Goal: Information Seeking & Learning: Find specific fact

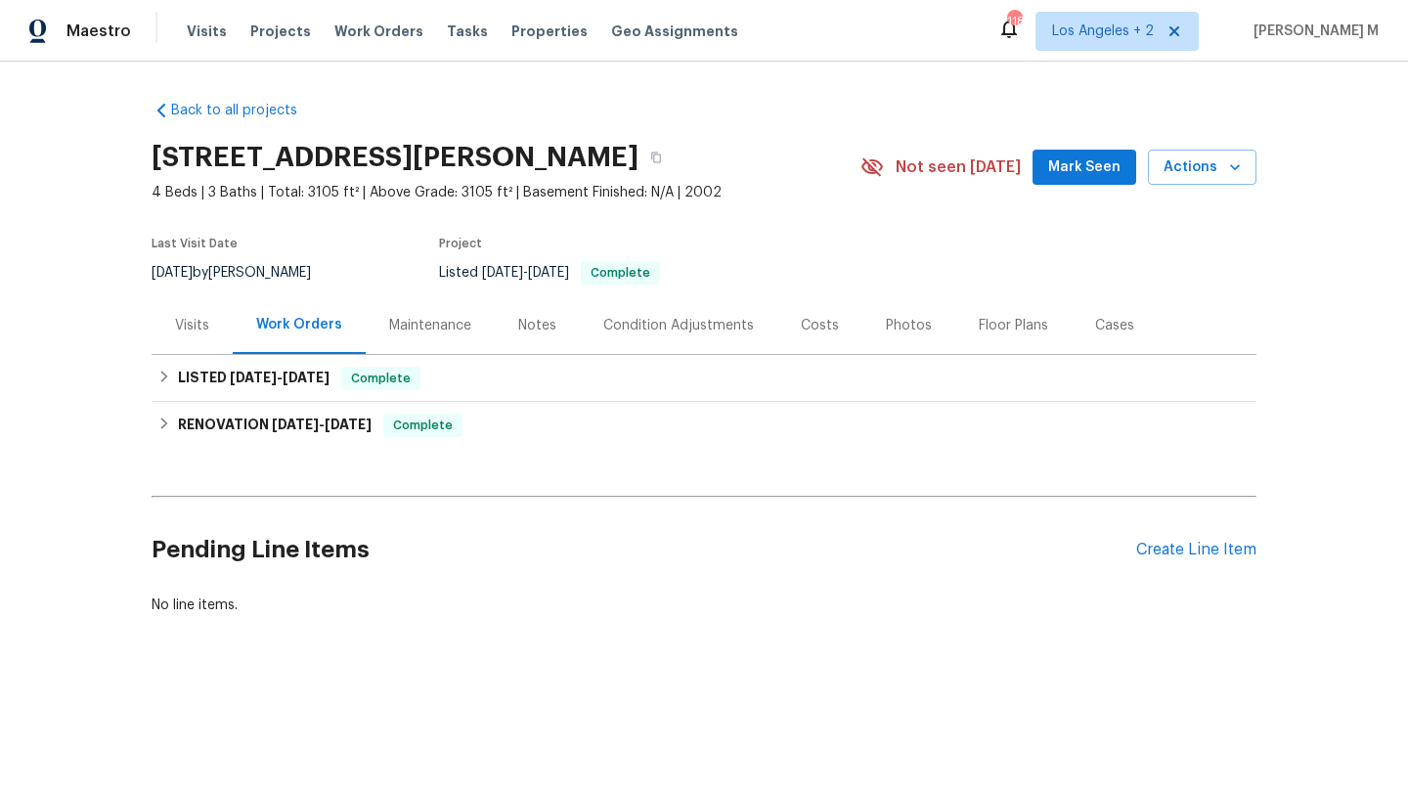
click at [175, 333] on div "Visits" at bounding box center [192, 326] width 34 height 20
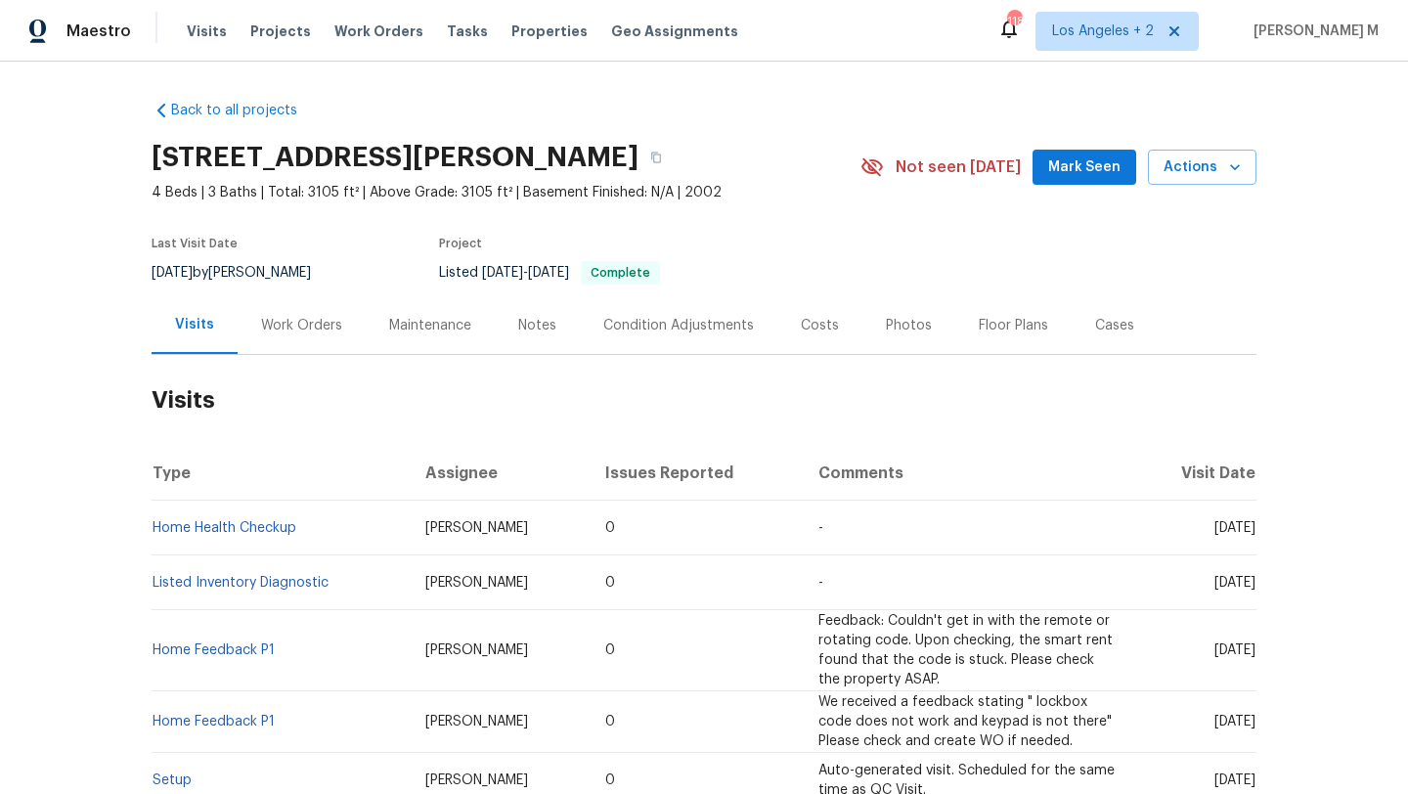
click at [301, 346] on div "Work Orders" at bounding box center [302, 325] width 128 height 58
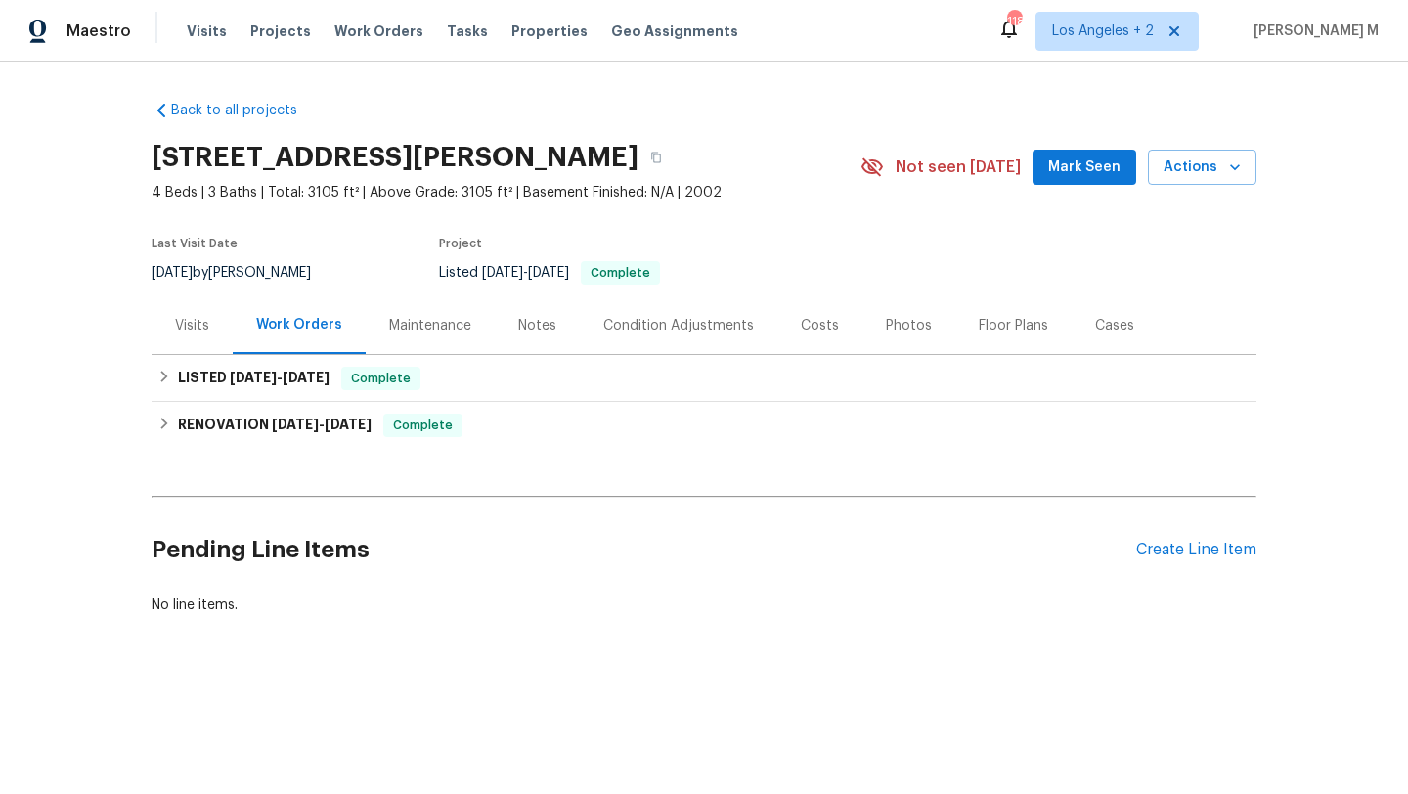
click at [1071, 328] on div "Cases" at bounding box center [1114, 325] width 86 height 58
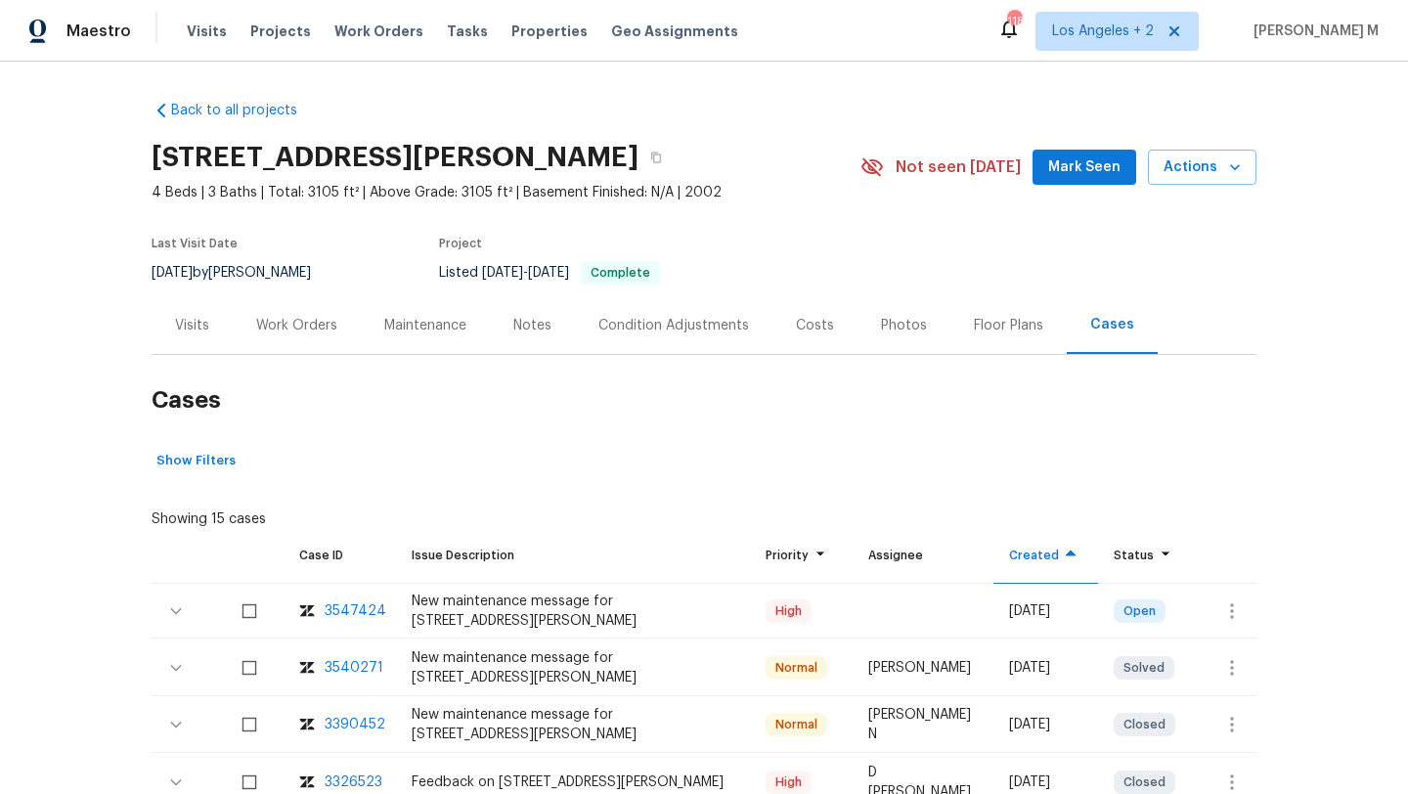
click at [279, 332] on div "Work Orders" at bounding box center [296, 326] width 81 height 20
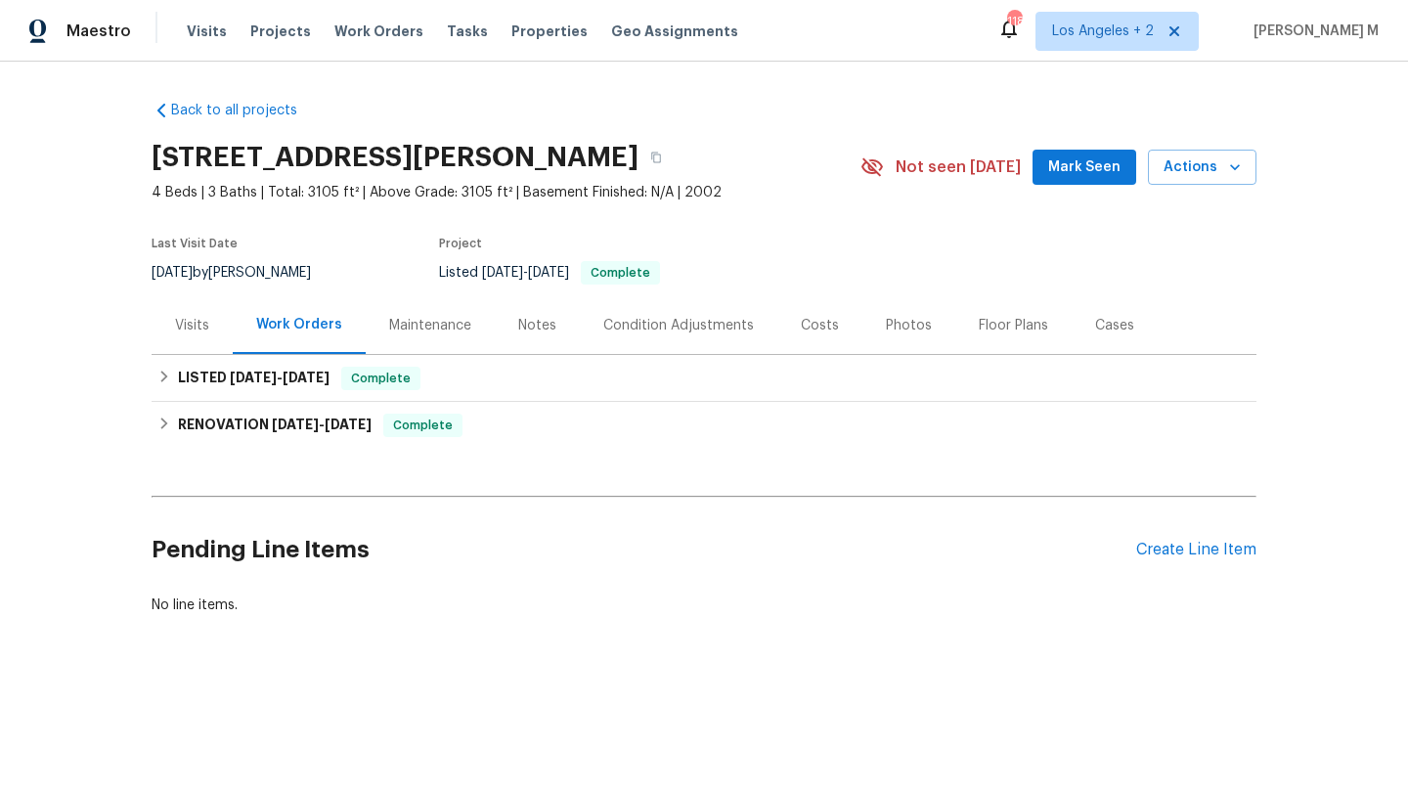
click at [205, 332] on div "Visits" at bounding box center [192, 325] width 81 height 58
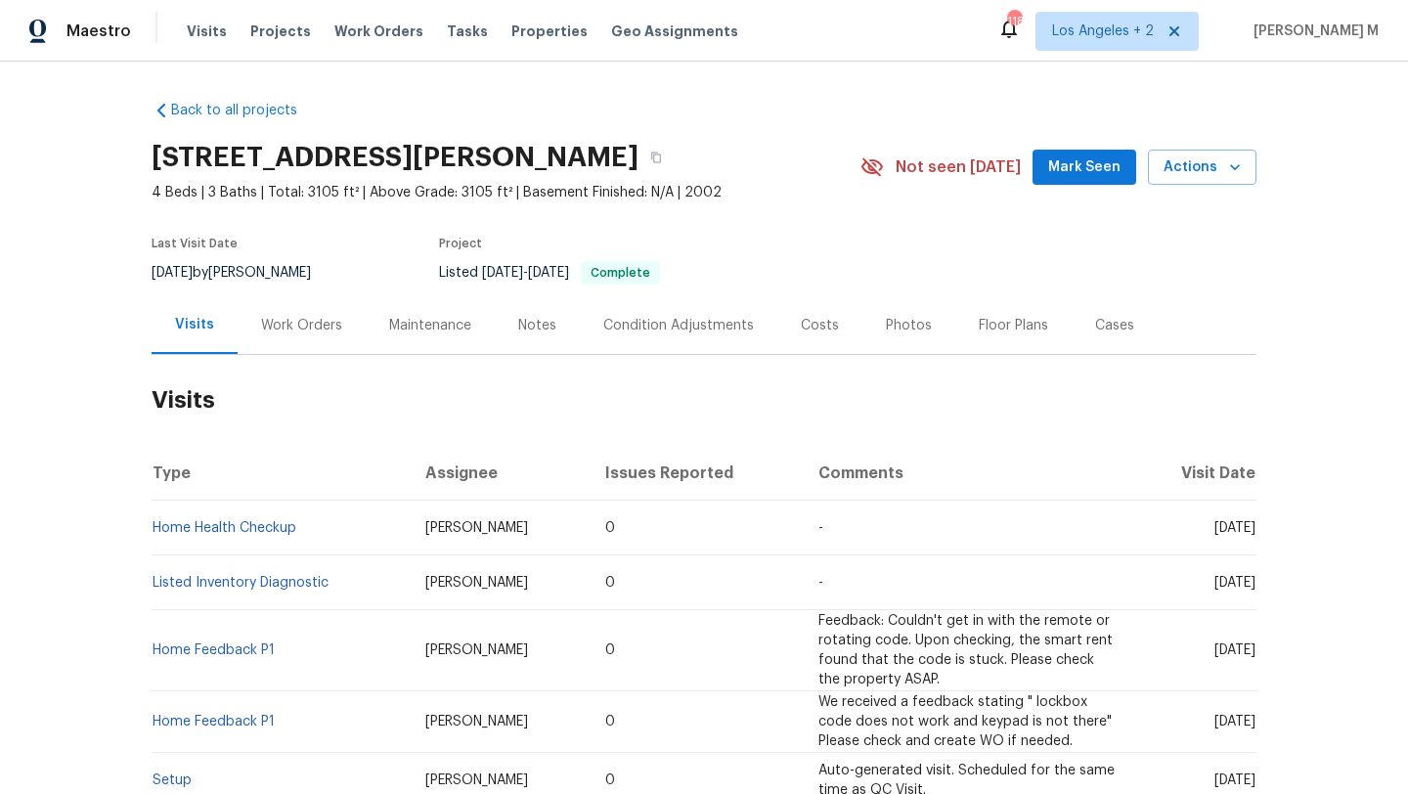
click at [261, 331] on div "Work Orders" at bounding box center [301, 326] width 81 height 20
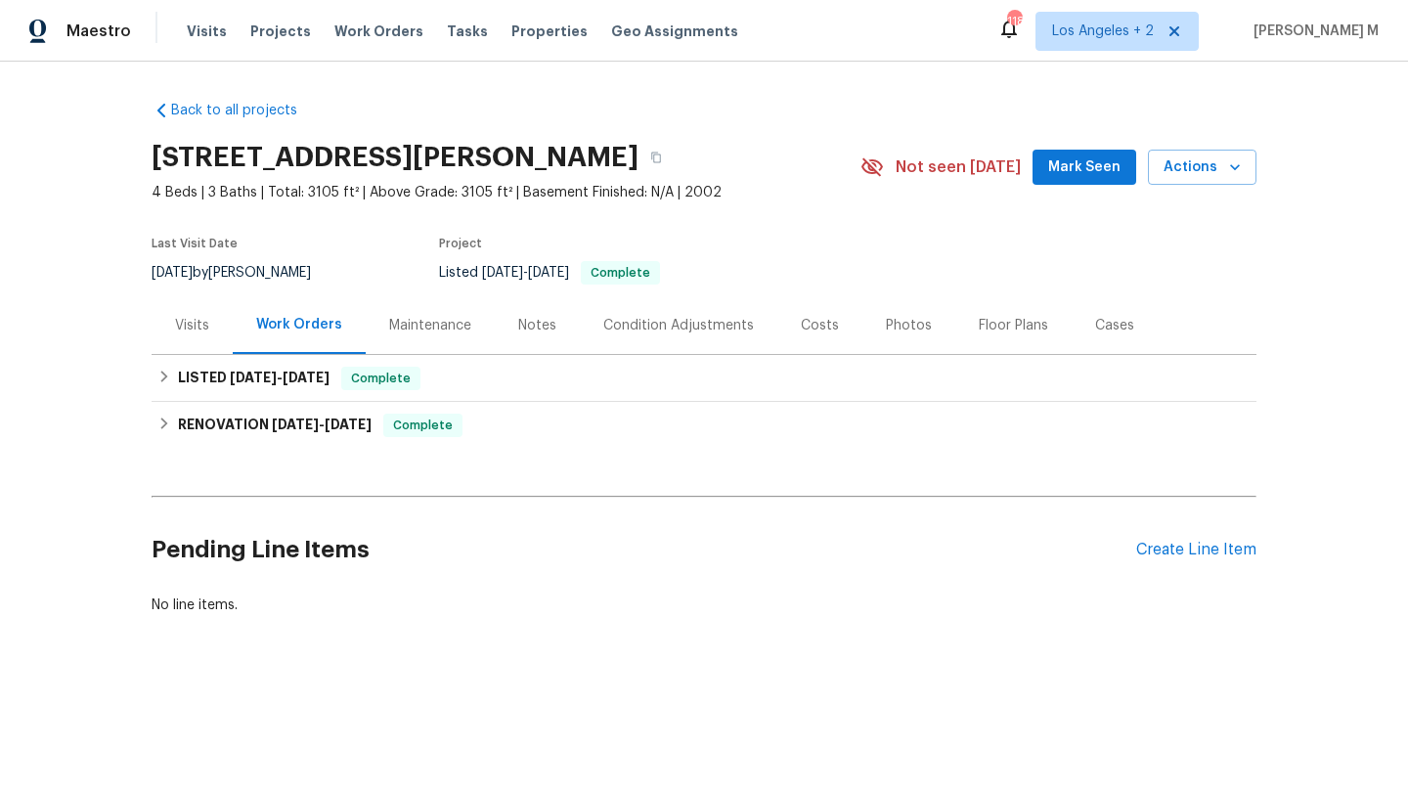
click at [202, 330] on div "Visits" at bounding box center [192, 325] width 81 height 58
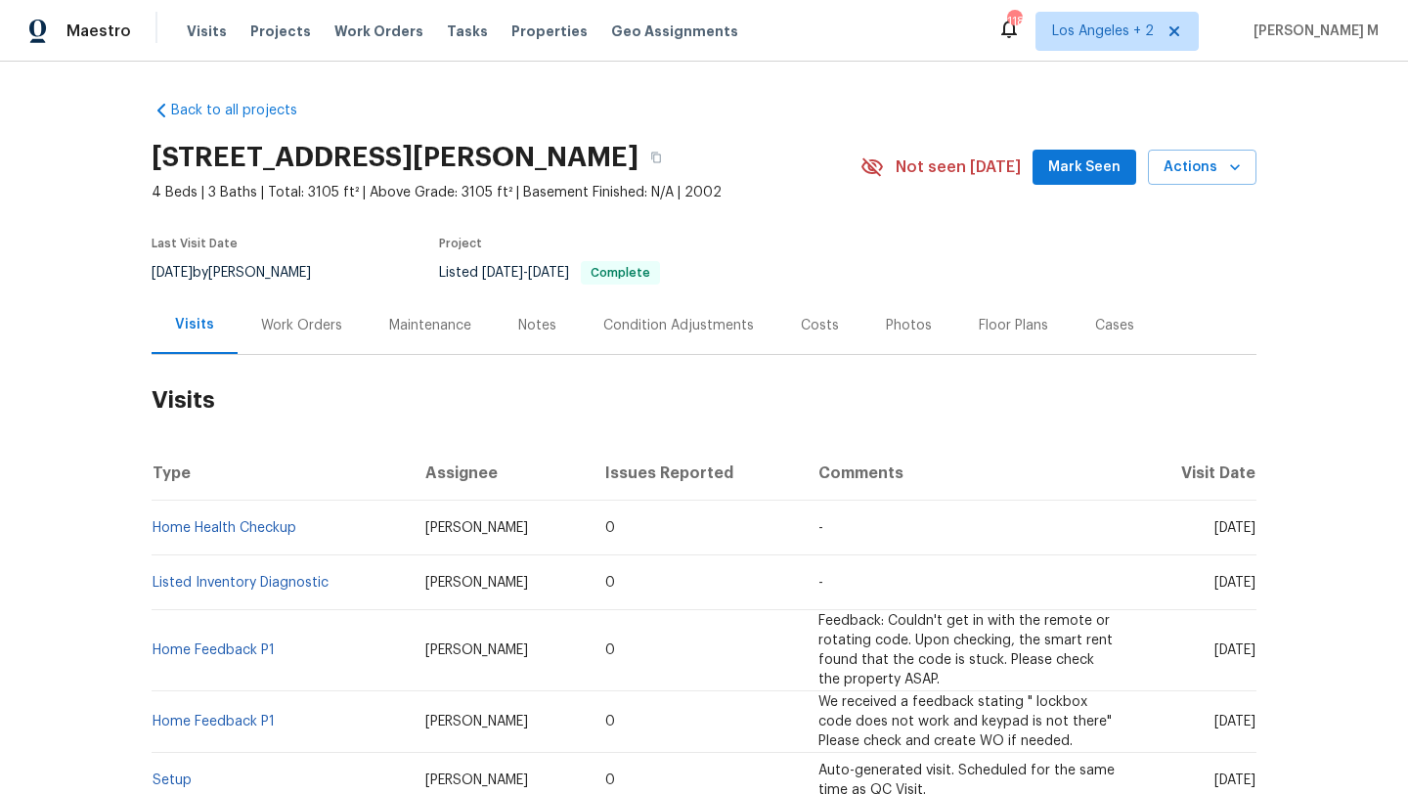
click at [261, 325] on div "Work Orders" at bounding box center [301, 326] width 81 height 20
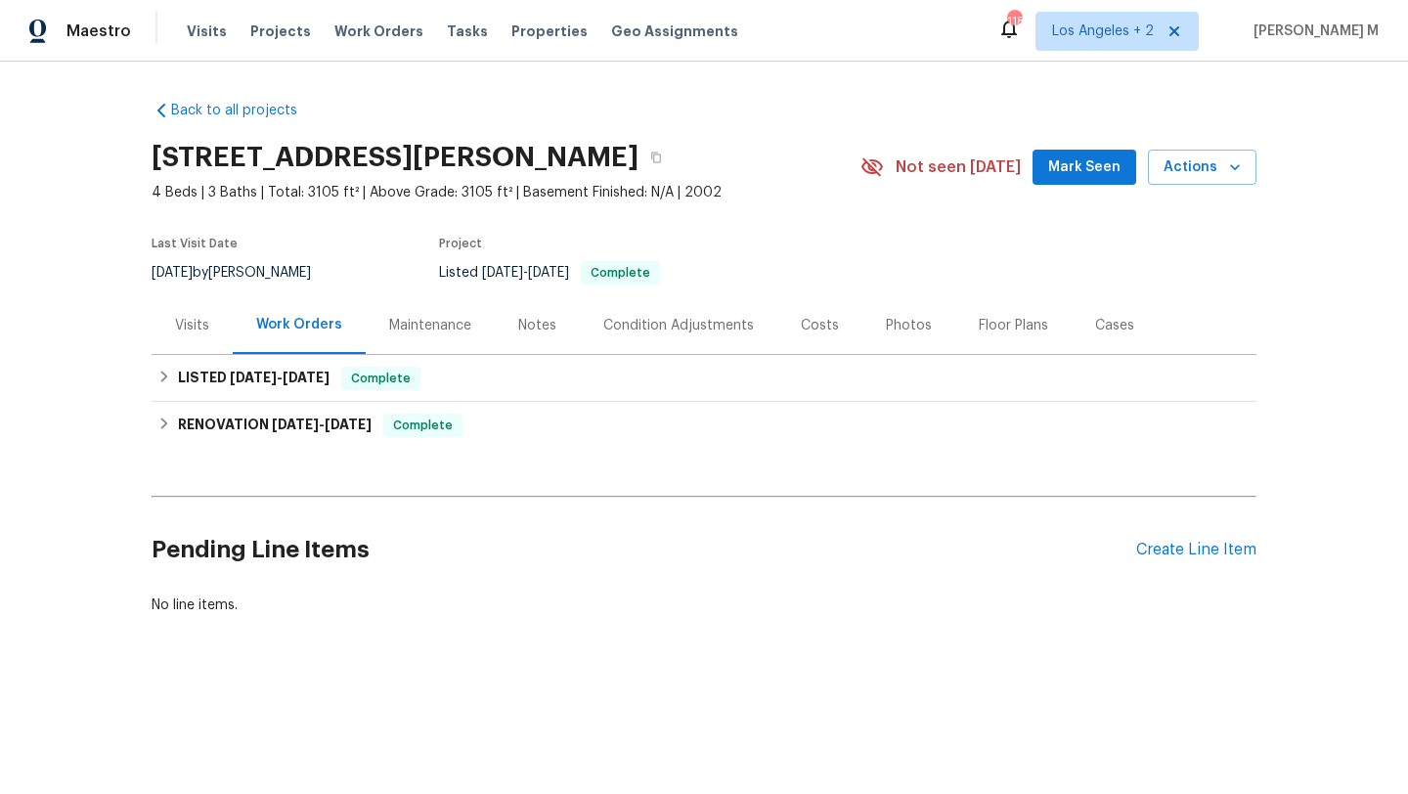
click at [194, 327] on div "Visits" at bounding box center [192, 326] width 34 height 20
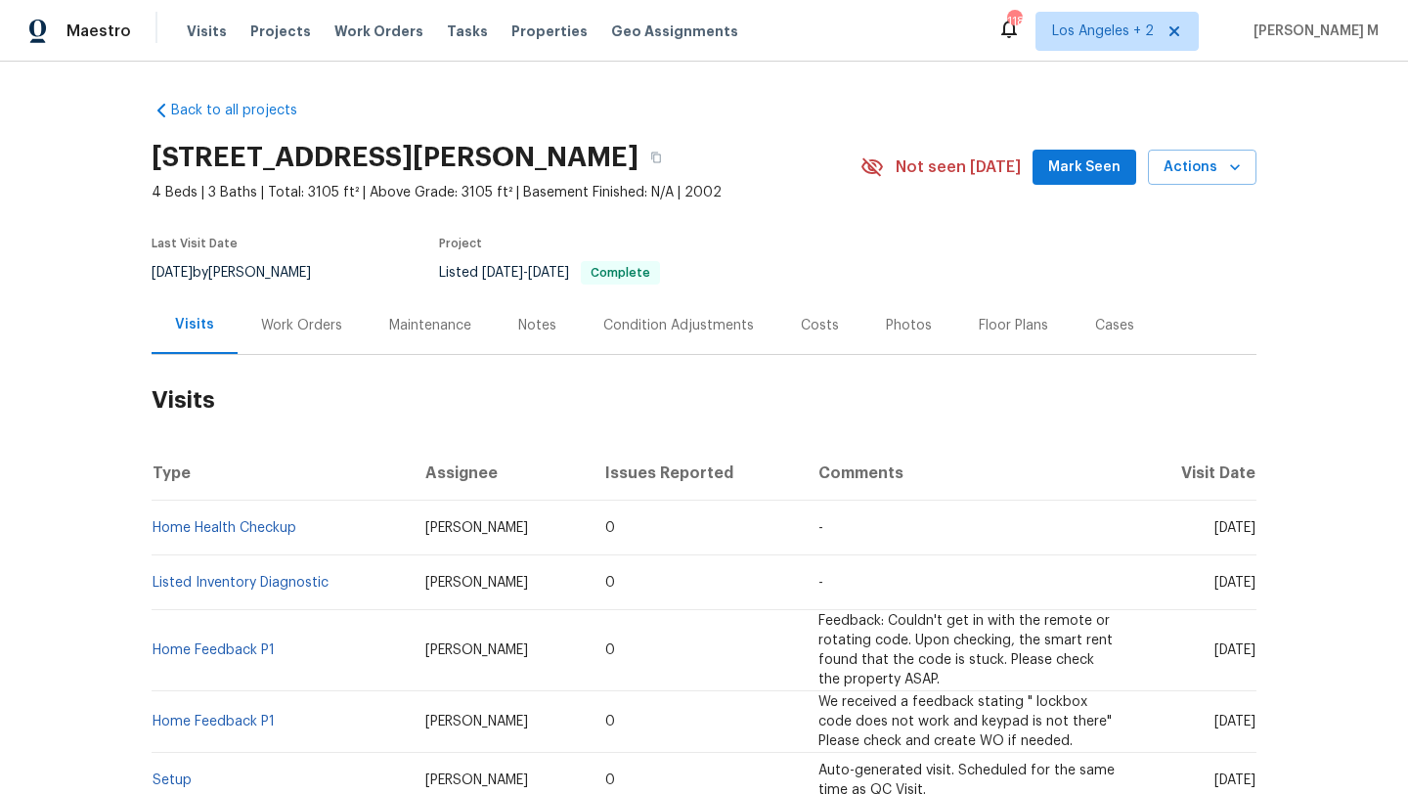
click at [273, 330] on div "Work Orders" at bounding box center [301, 326] width 81 height 20
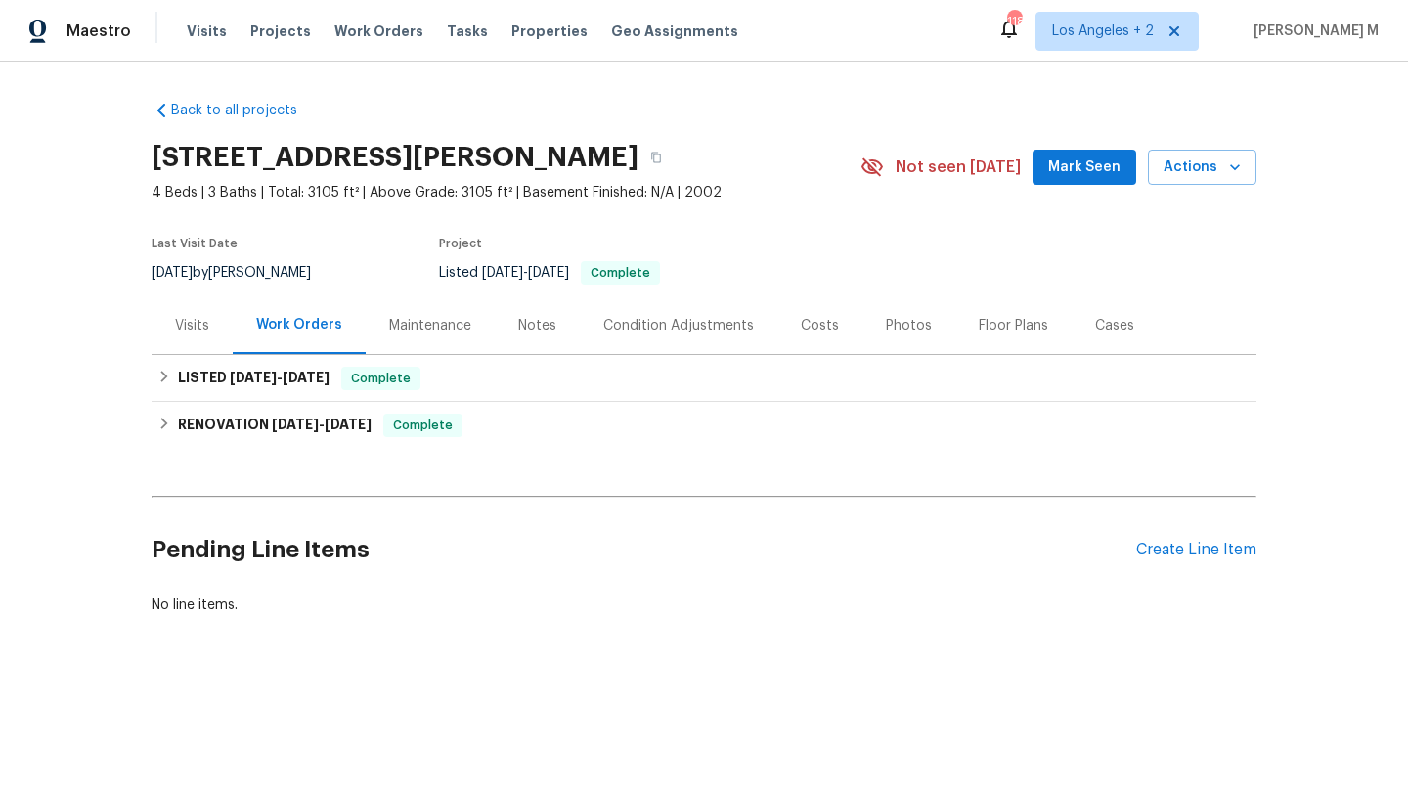
click at [193, 325] on div "Visits" at bounding box center [192, 326] width 34 height 20
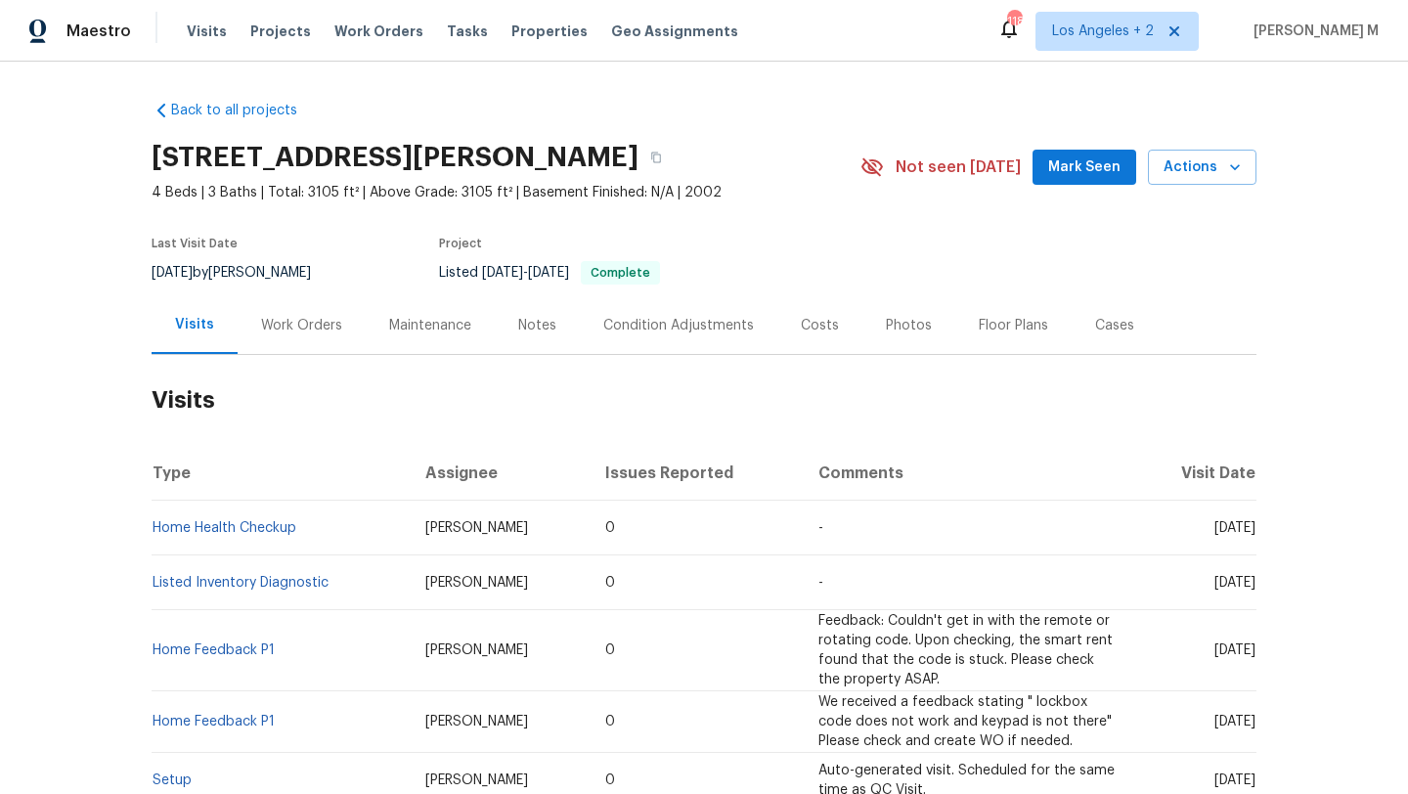
click at [247, 325] on div "Work Orders" at bounding box center [302, 325] width 128 height 58
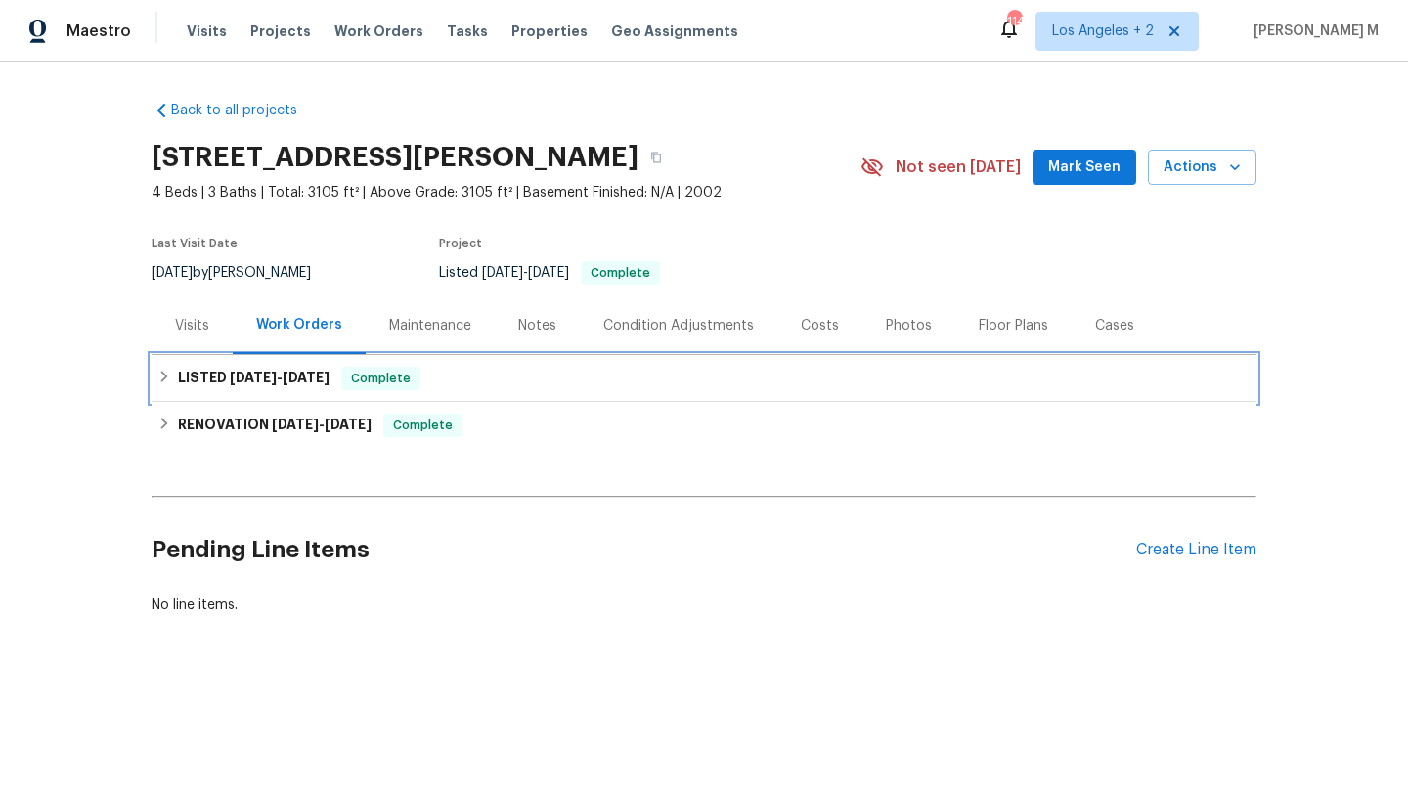
click at [273, 374] on span "9/15/25 - 9/20/25" at bounding box center [280, 377] width 100 height 14
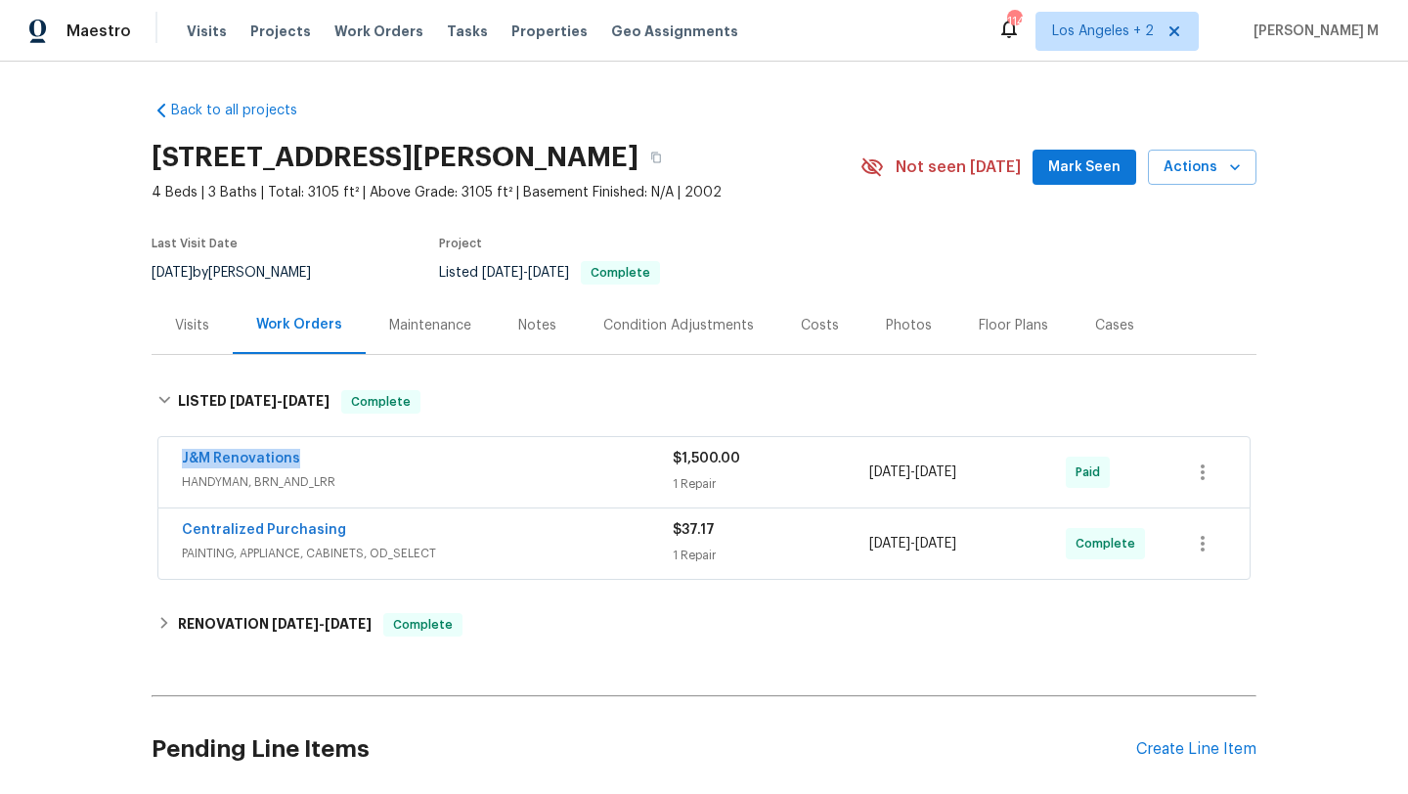
copy link "J&M Renovations"
drag, startPoint x: 168, startPoint y: 457, endPoint x: 302, endPoint y: 457, distance: 133.9
click at [302, 457] on div "J&M Renovations HANDYMAN, BRN_AND_LRR $1,500.00 1 Repair 9/15/2025 - 9/20/2025 …" at bounding box center [703, 472] width 1091 height 70
click at [368, 468] on div "J&M Renovations" at bounding box center [427, 460] width 491 height 23
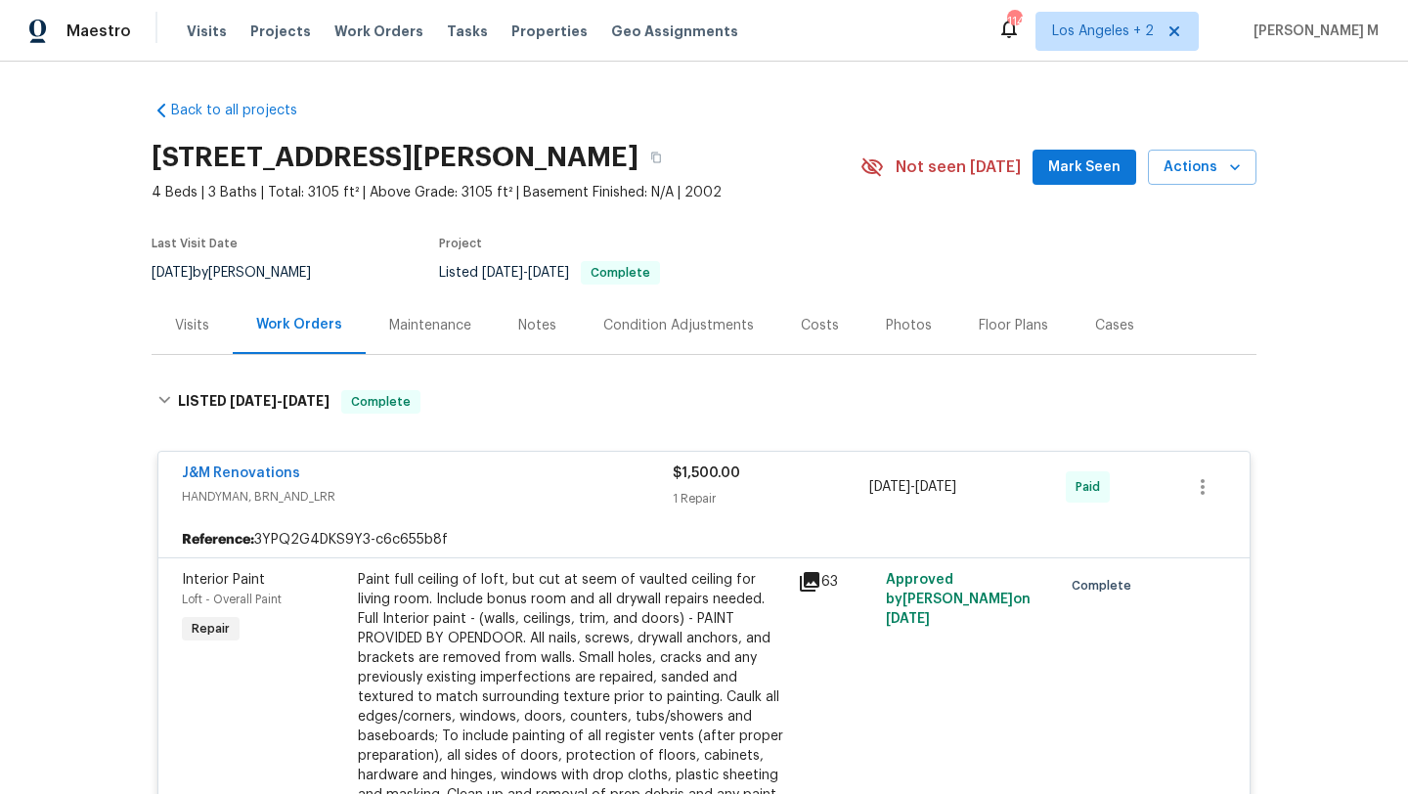
drag, startPoint x: 864, startPoint y: 488, endPoint x: 1006, endPoint y: 489, distance: 141.7
click at [1006, 489] on div "9/15/2025 - 9/20/2025" at bounding box center [967, 486] width 196 height 47
copy span "9/15/2025 - 9/20/2025"
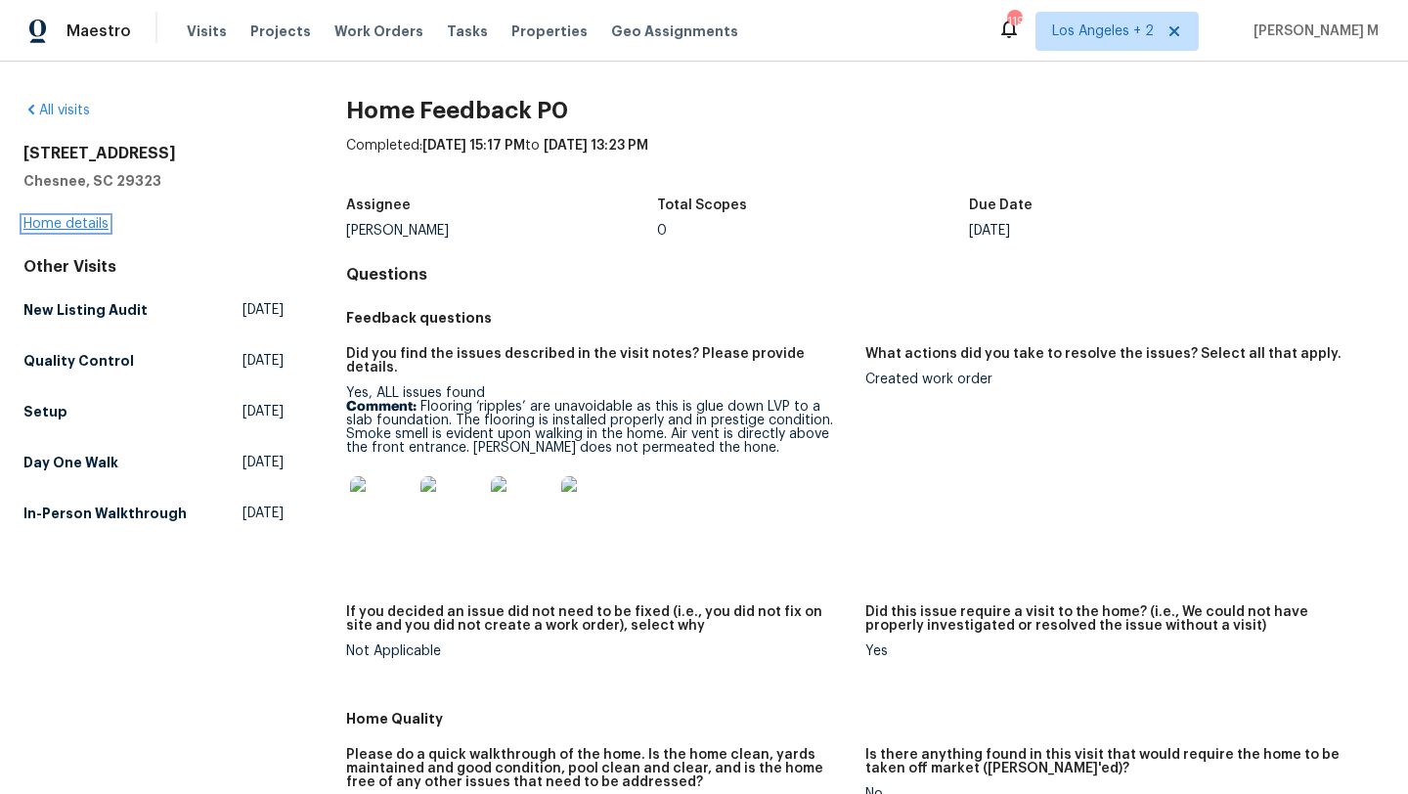
click at [104, 228] on link "Home details" at bounding box center [65, 224] width 85 height 14
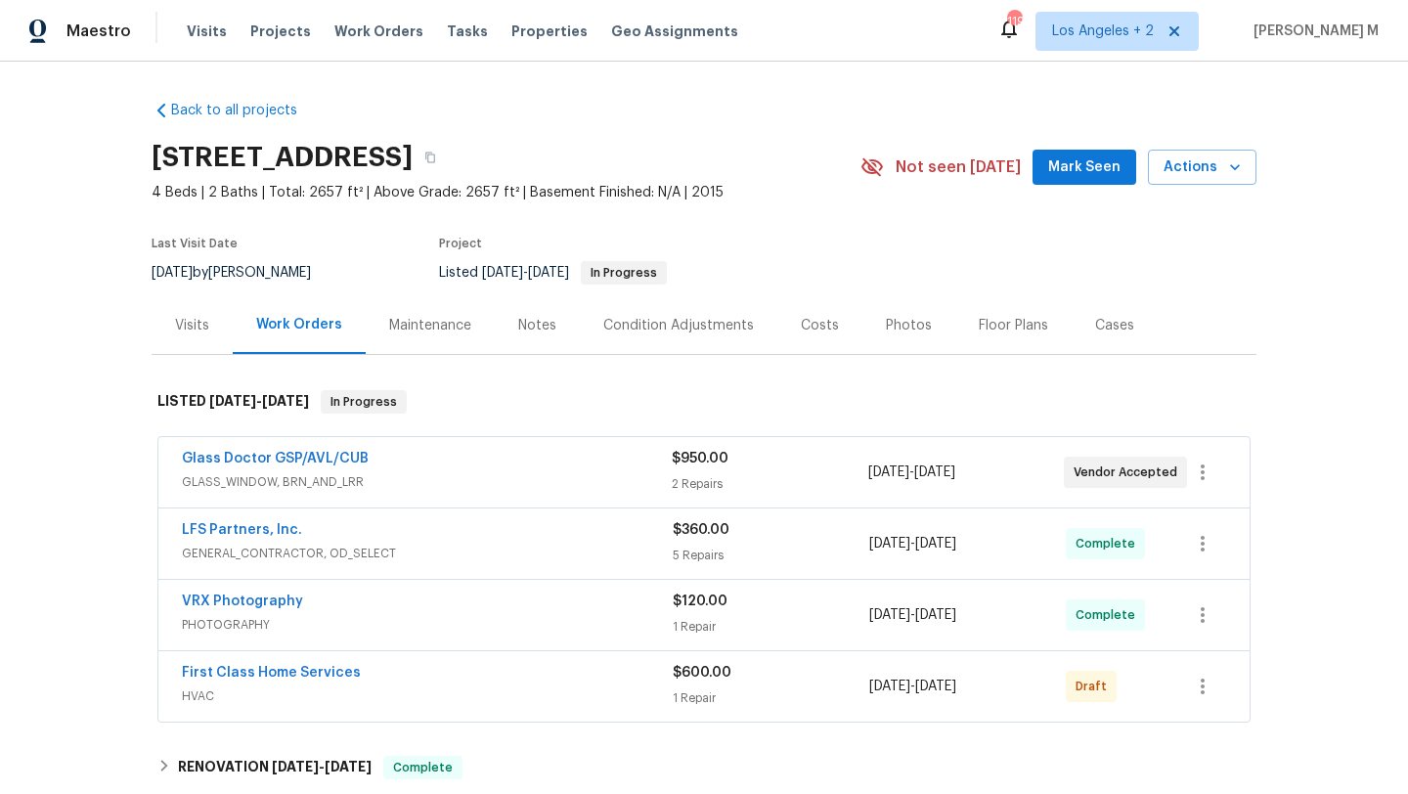
click at [432, 472] on span "GLASS_WINDOW, BRN_AND_LRR" at bounding box center [427, 482] width 490 height 20
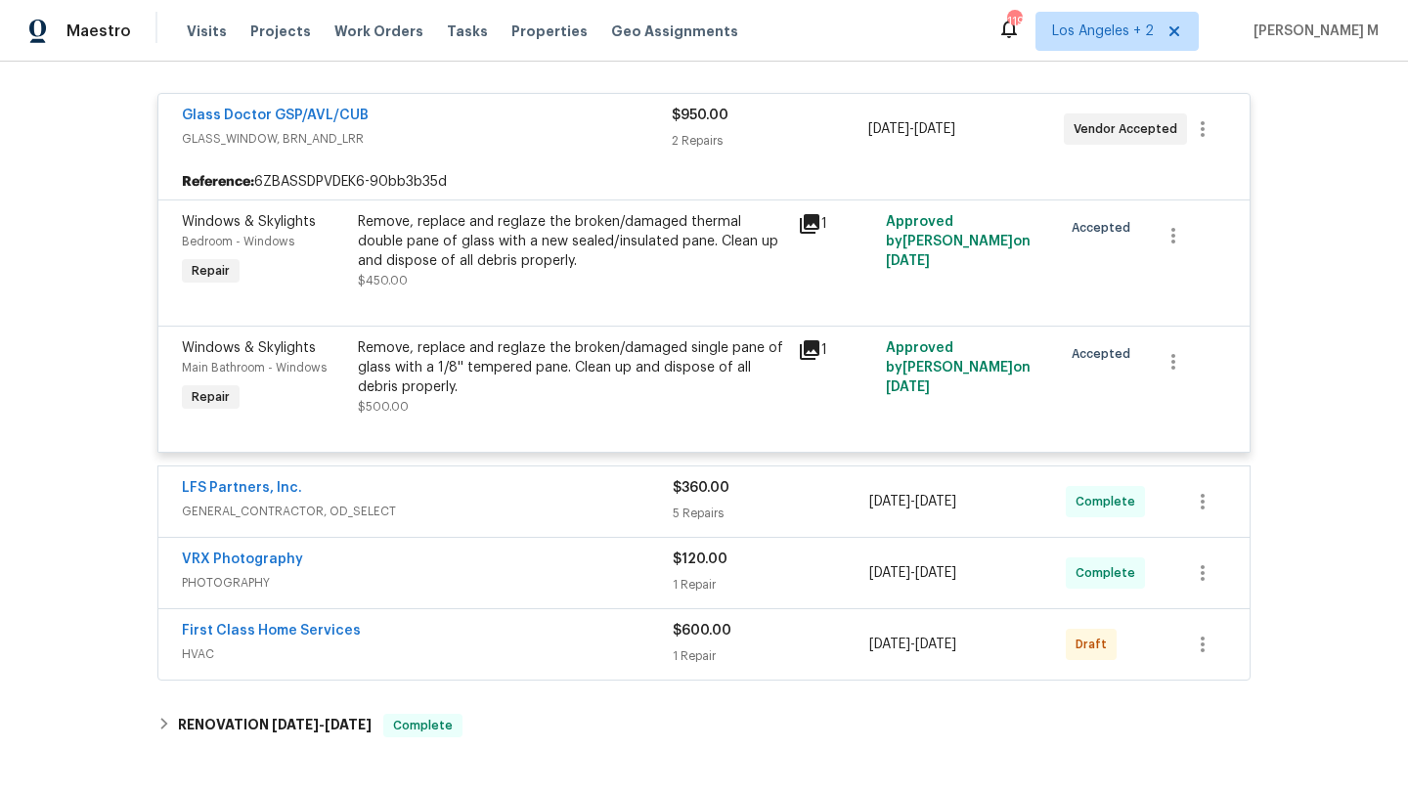
scroll to position [359, 0]
click at [578, 650] on span "HVAC" at bounding box center [427, 653] width 491 height 20
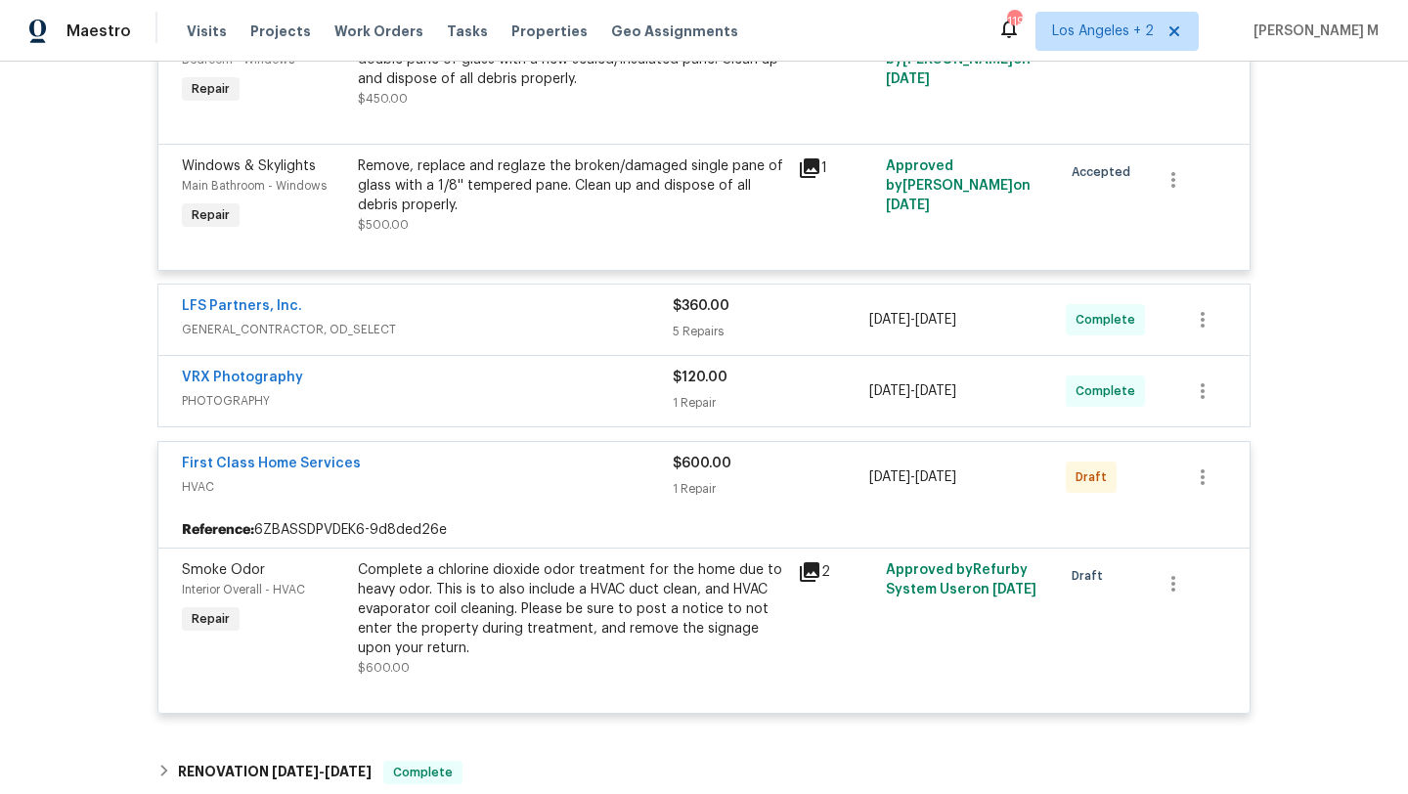
scroll to position [541, 0]
click at [550, 485] on span "HVAC" at bounding box center [427, 486] width 491 height 20
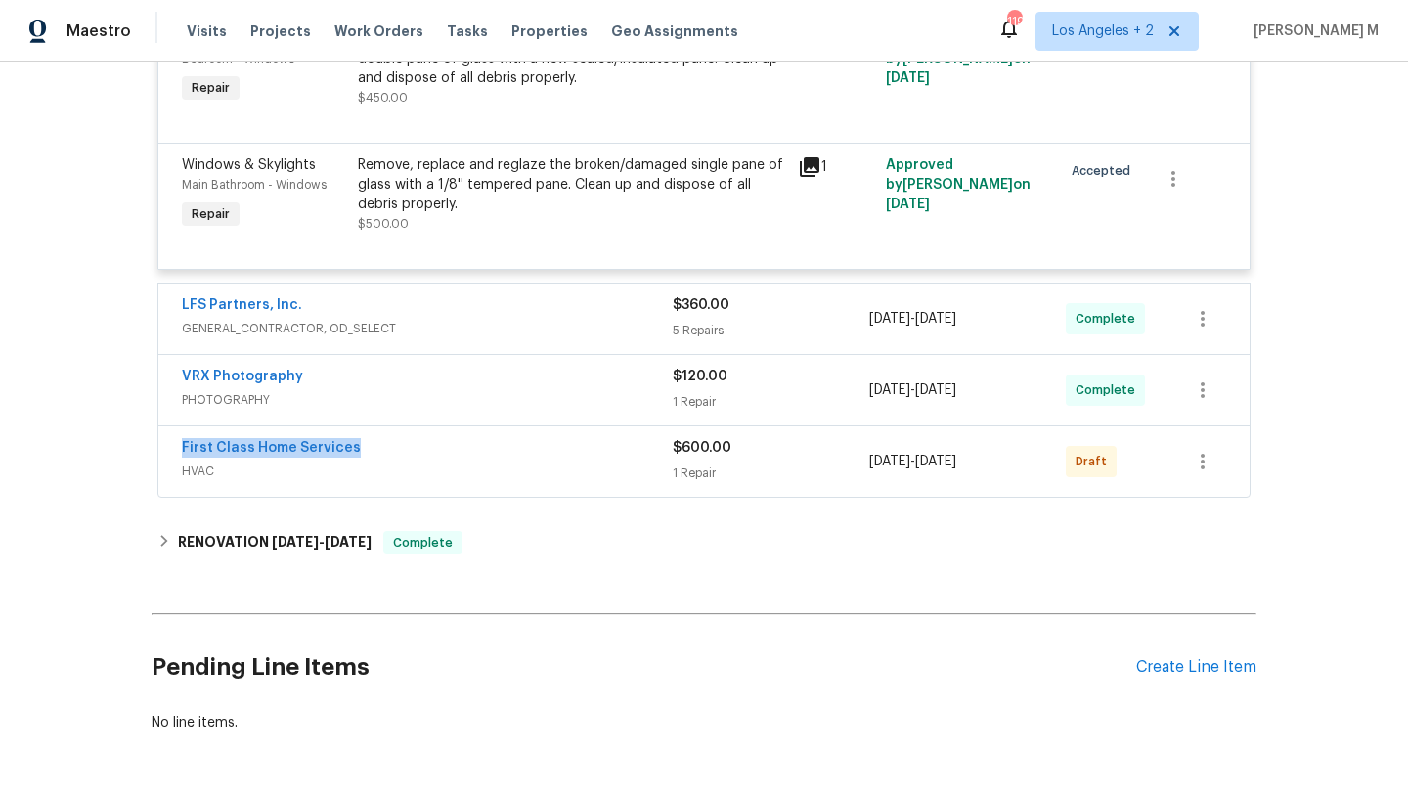
drag, startPoint x: 162, startPoint y: 448, endPoint x: 475, endPoint y: 445, distance: 312.8
click at [475, 445] on div "First Class Home Services HVAC $600.00 1 Repair [DATE] - [DATE] Draft" at bounding box center [703, 461] width 1091 height 70
copy link "First Class Home Services"
click at [157, 456] on div "First Class Home Services HVAC $600.00 1 Repair [DATE] - [DATE] Draft" at bounding box center [703, 461] width 1093 height 72
copy link "First Class Home Services"
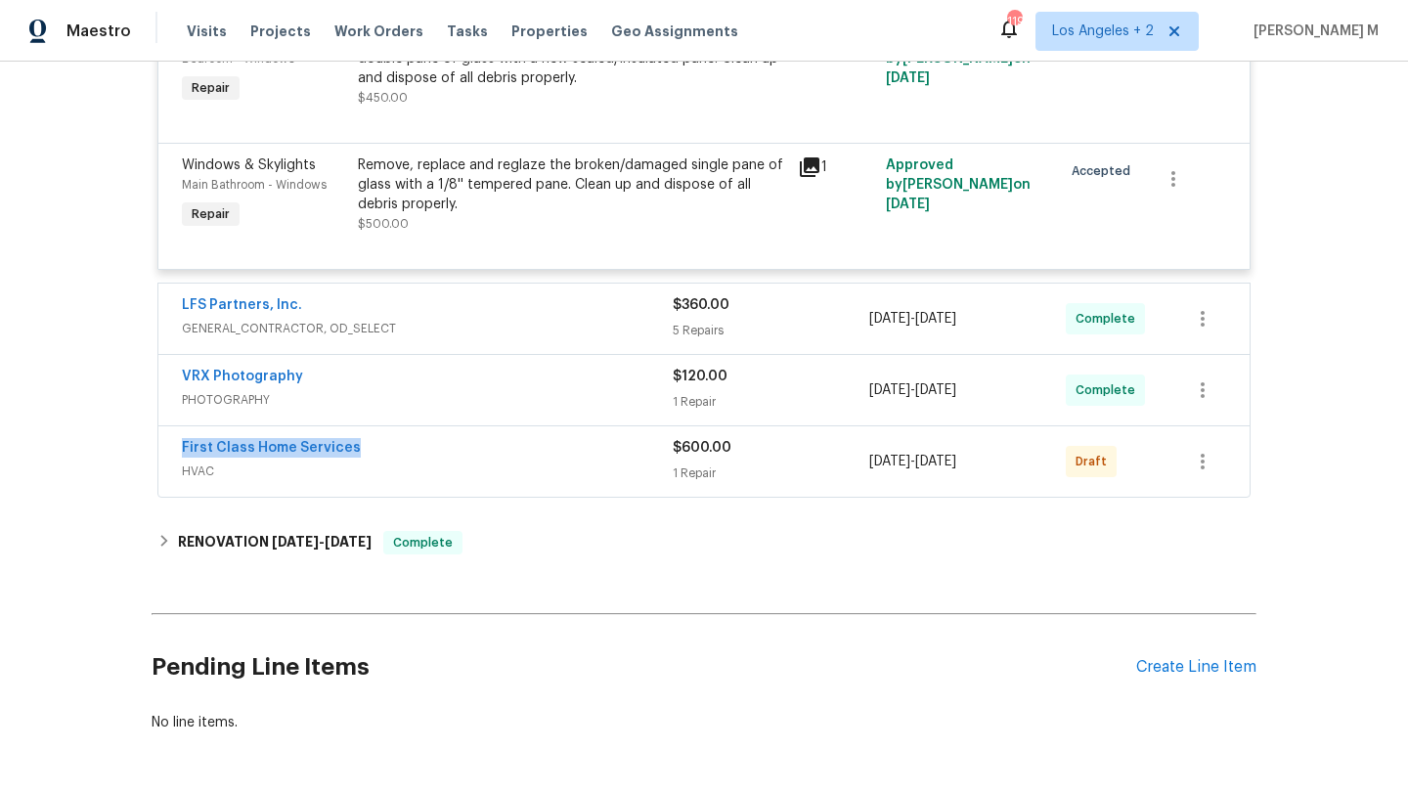
drag, startPoint x: 156, startPoint y: 450, endPoint x: 369, endPoint y: 450, distance: 212.1
click at [369, 450] on div "First Class Home Services HVAC $600.00 1 Repair [DATE] - [DATE] Draft" at bounding box center [703, 461] width 1091 height 70
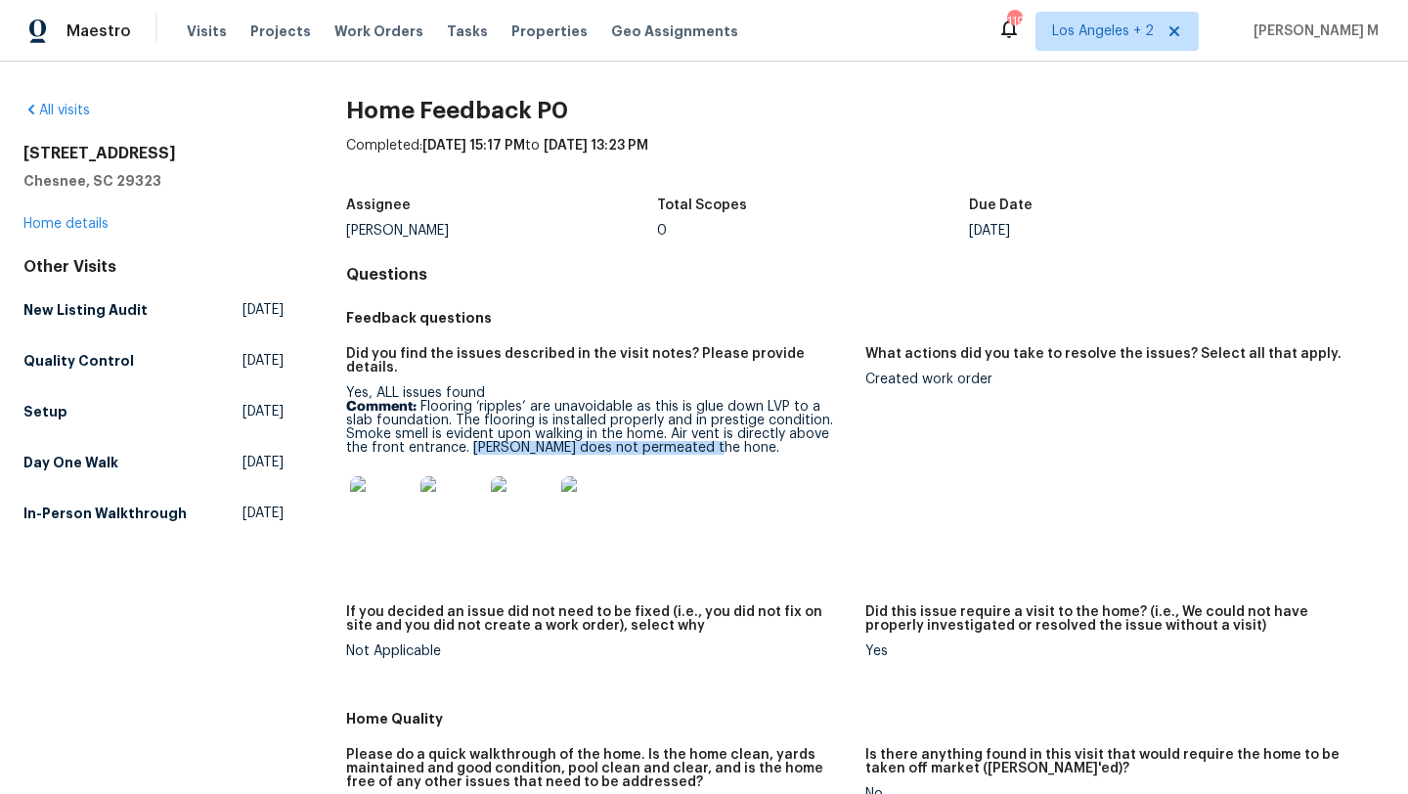
drag, startPoint x: 465, startPoint y: 433, endPoint x: 741, endPoint y: 433, distance: 275.6
click at [741, 433] on p "Comment: Flooring ‘ripples’ are unavoidable as this is glue down LVP to a slab …" at bounding box center [597, 427] width 503 height 55
copy p "Smell does not permeated the hone."
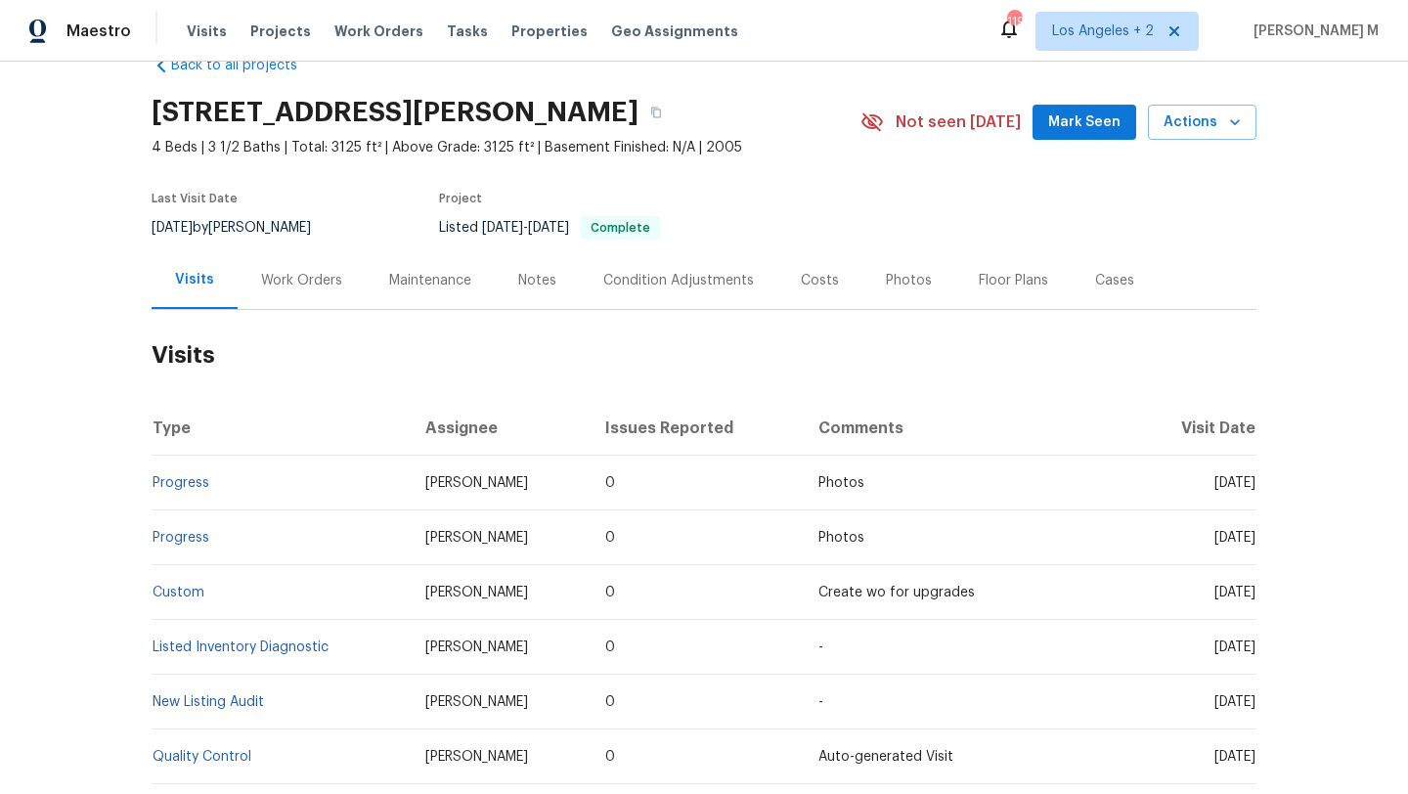
scroll to position [47, 0]
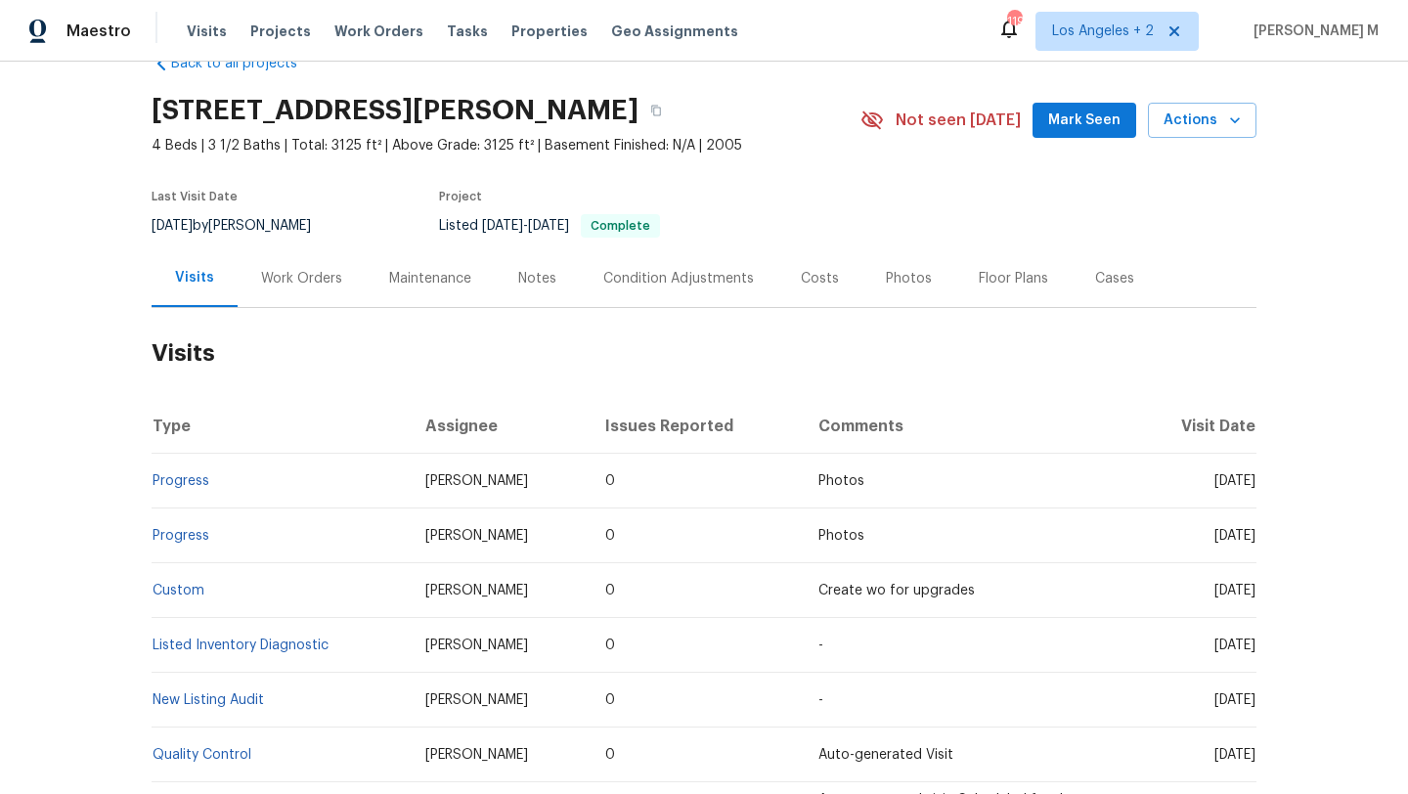
click at [282, 288] on div "Work Orders" at bounding box center [302, 278] width 128 height 58
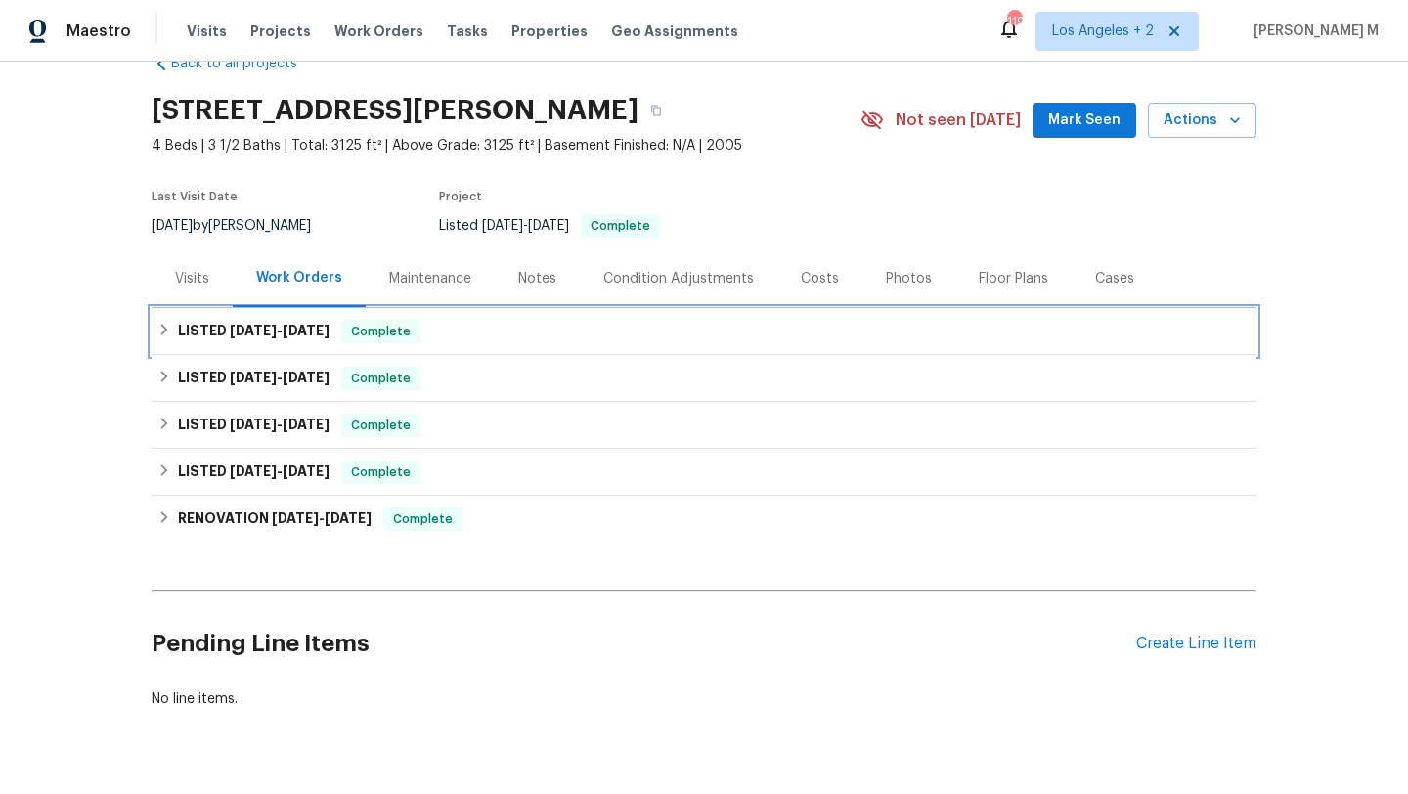
click at [270, 334] on span "9/10/25" at bounding box center [253, 331] width 47 height 14
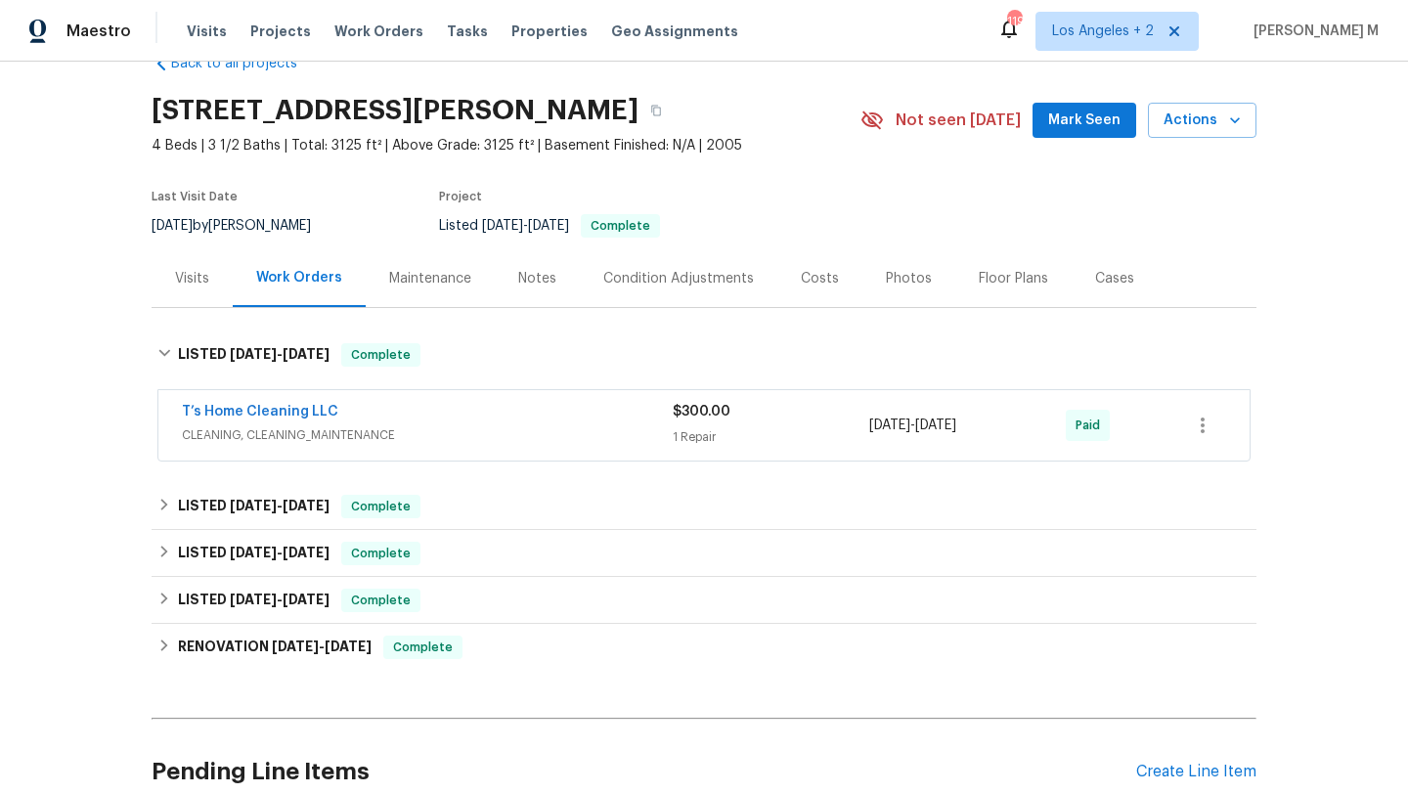
click at [428, 438] on span "CLEANING, CLEANING_MAINTENANCE" at bounding box center [427, 435] width 491 height 20
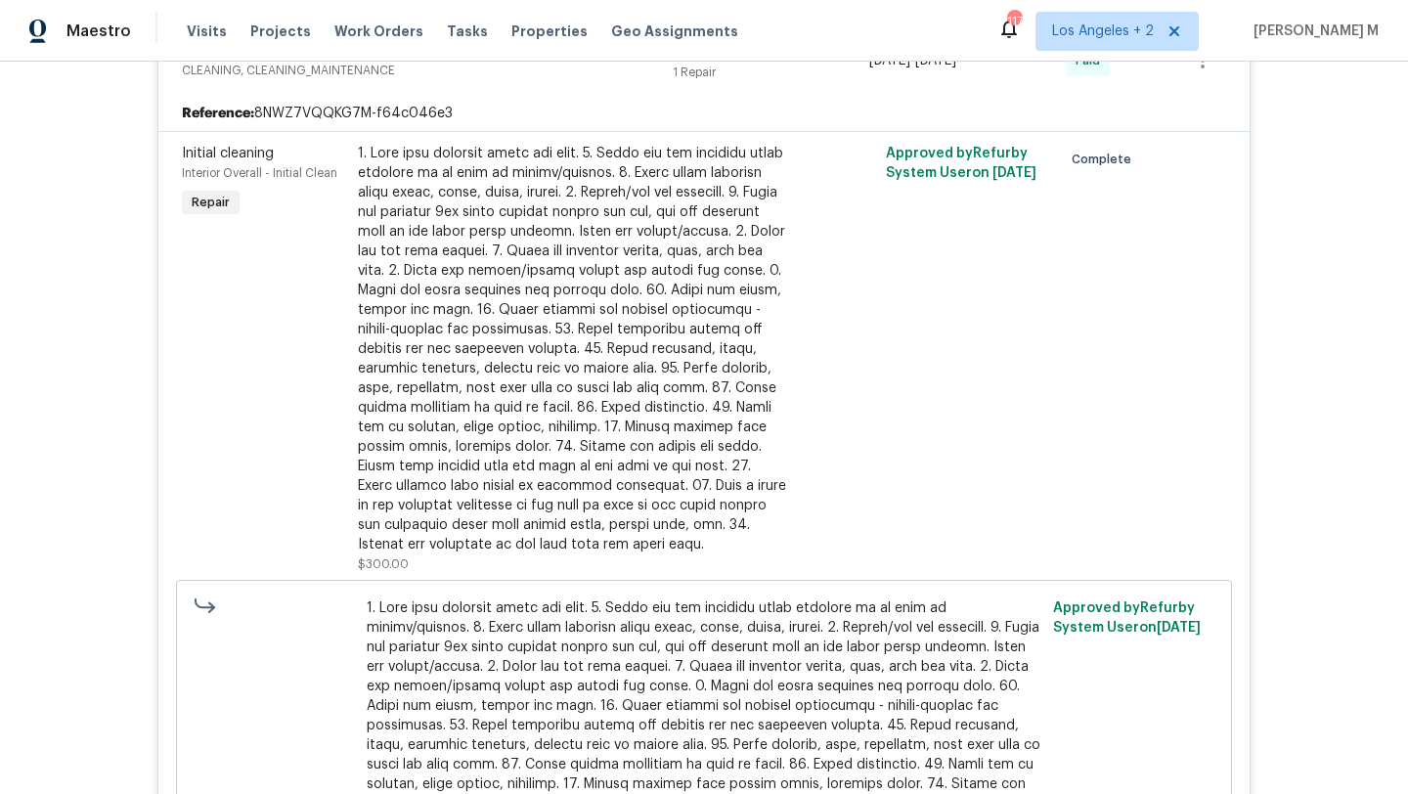
scroll to position [377, 0]
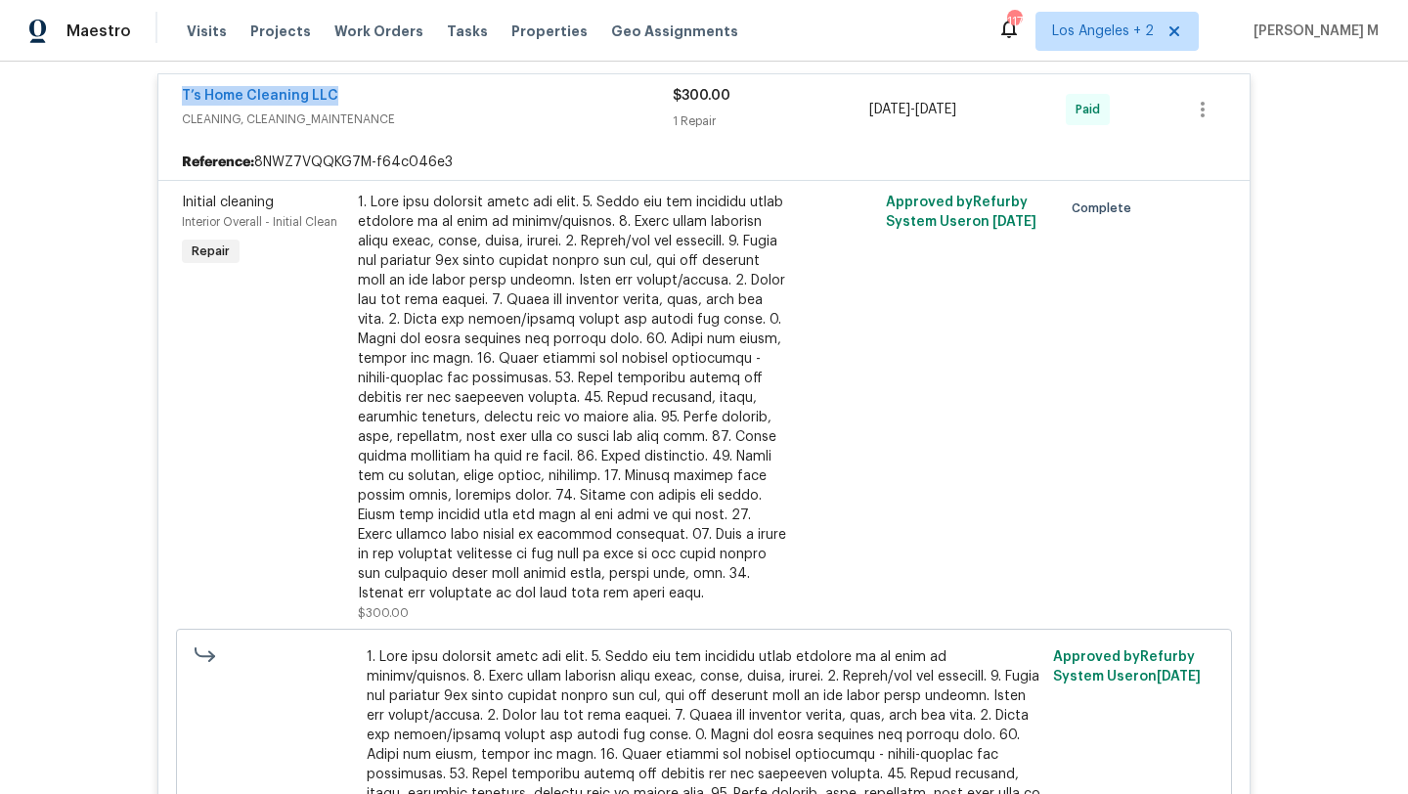
drag, startPoint x: 163, startPoint y: 100, endPoint x: 410, endPoint y: 89, distance: 246.6
click at [410, 89] on div "T’s Home Cleaning LLC CLEANING, CLEANING_MAINTENANCE $300.00 1 Repair 9/10/2025…" at bounding box center [703, 109] width 1091 height 70
copy link "T’s Home Cleaning LLC"
